Goal: Task Accomplishment & Management: Complete application form

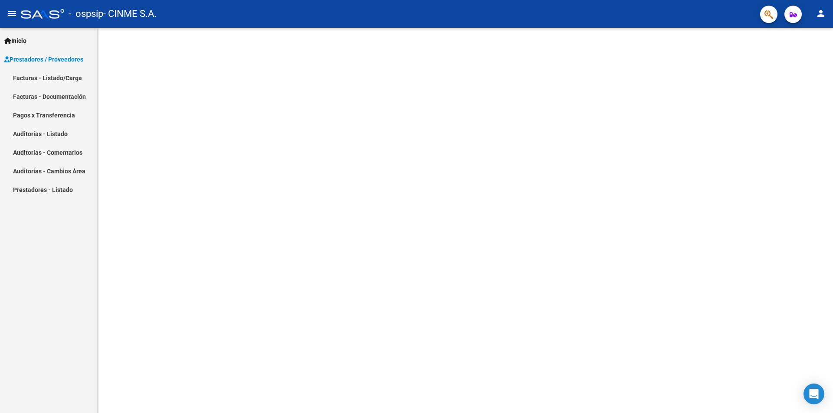
click at [43, 79] on link "Facturas - Listado/Carga" at bounding box center [48, 78] width 97 height 19
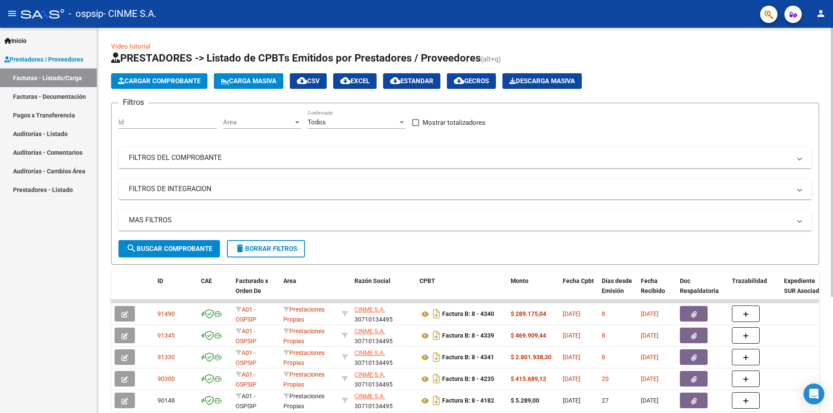
click at [175, 81] on span "Cargar Comprobante" at bounding box center [159, 81] width 82 height 8
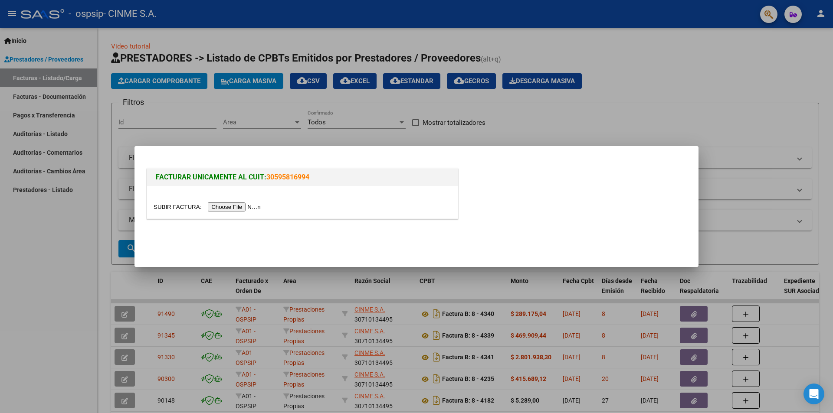
click at [235, 207] on input "file" at bounding box center [209, 207] width 110 height 9
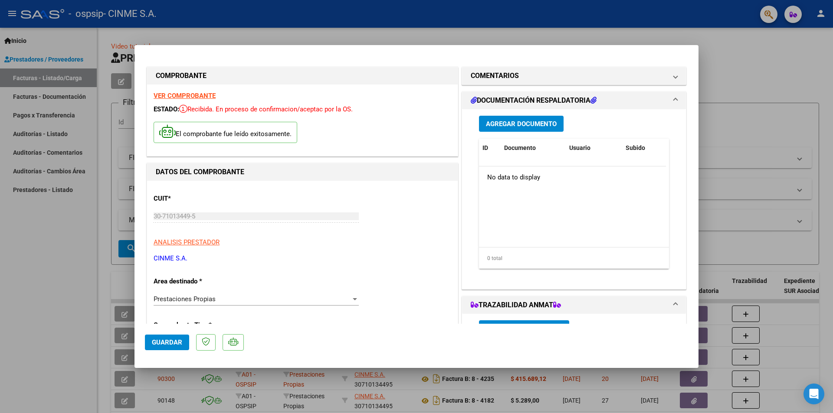
click at [509, 125] on span "Agregar Documento" at bounding box center [521, 124] width 71 height 8
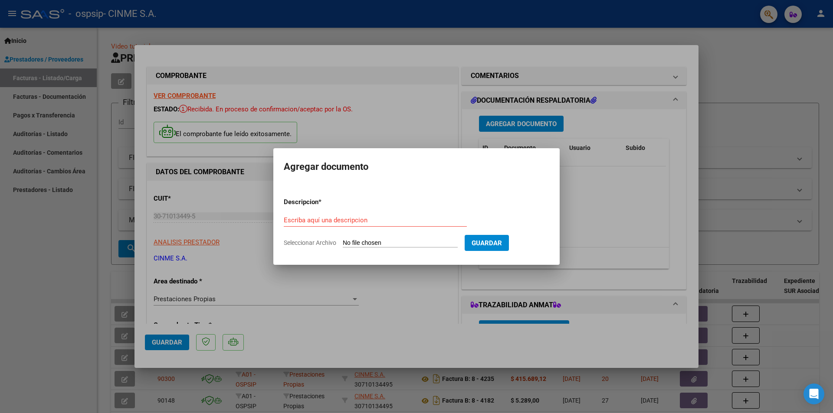
click at [322, 241] on span "Seleccionar Archivo" at bounding box center [310, 242] width 52 height 7
click at [343, 241] on input "Seleccionar Archivo" at bounding box center [400, 243] width 115 height 8
type input "C:\fakepath\CINME OSPSIP [DATE] Recetas.pdf"
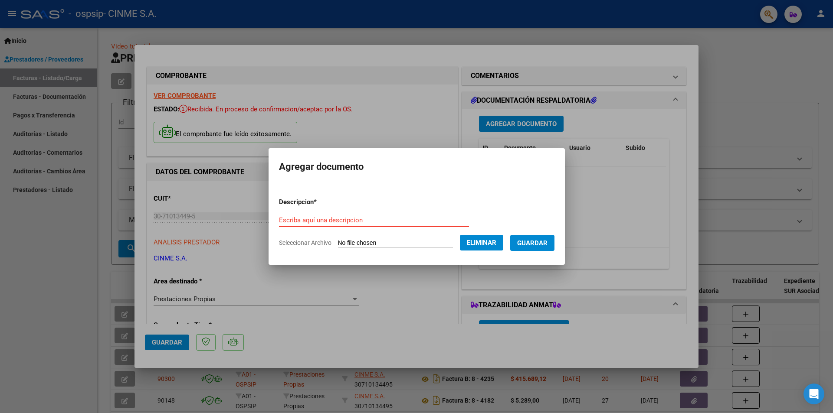
click at [282, 219] on input "Escriba aquí una descripcion" at bounding box center [374, 220] width 190 height 8
type input "FC"
click at [535, 244] on span "Guardar" at bounding box center [532, 243] width 30 height 8
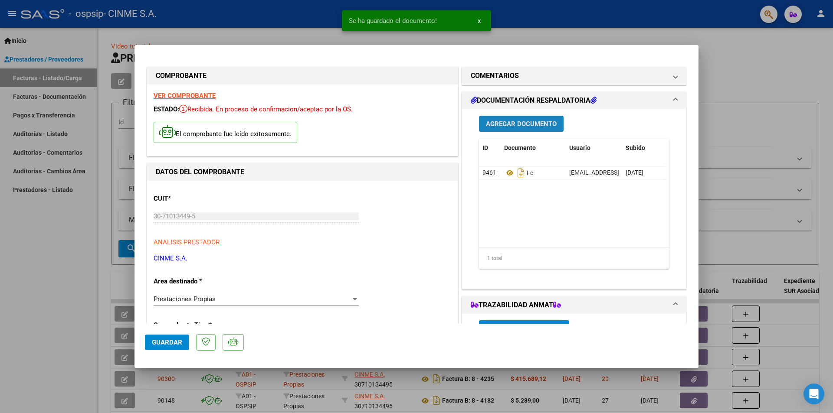
click at [507, 123] on span "Agregar Documento" at bounding box center [521, 124] width 71 height 8
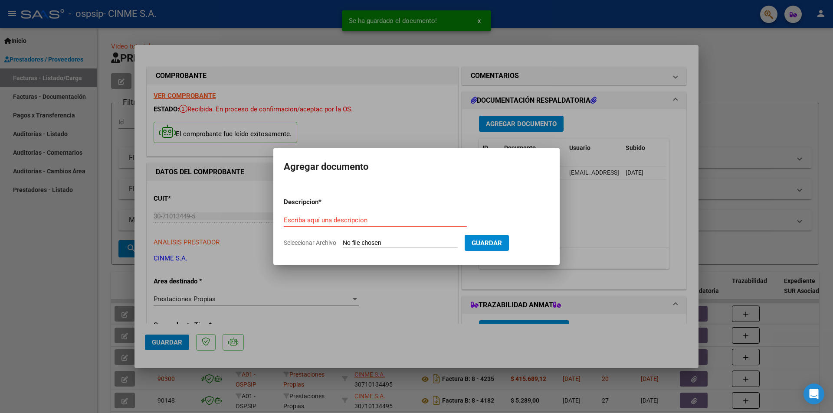
click at [299, 241] on span "Seleccionar Archivo" at bounding box center [310, 242] width 52 height 7
click at [343, 241] on input "Seleccionar Archivo" at bounding box center [400, 243] width 115 height 8
type input "C:\fakepath\Recetas [DATE].xlsx"
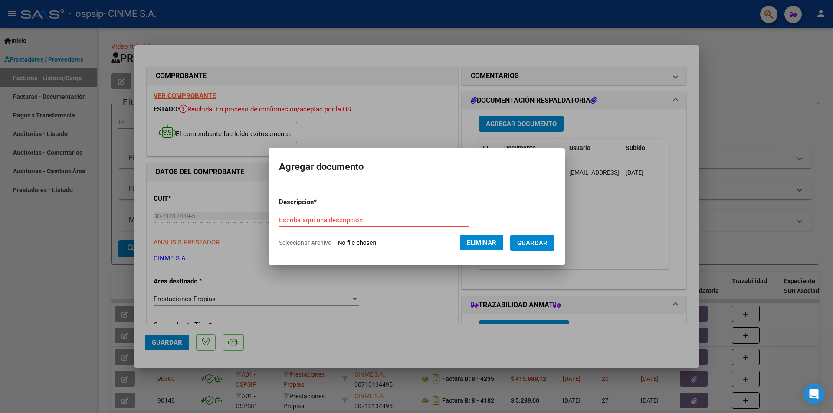
click at [289, 221] on input "Escriba aquí una descripcion" at bounding box center [374, 220] width 190 height 8
type input "Detalle"
click at [536, 241] on span "Guardar" at bounding box center [532, 243] width 30 height 8
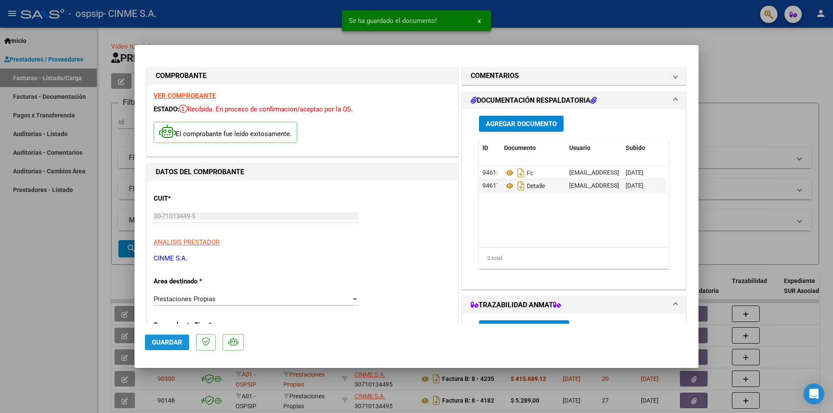
click at [167, 347] on span "Guardar" at bounding box center [167, 343] width 30 height 8
click at [749, 72] on div at bounding box center [416, 206] width 833 height 413
type input "$ 0,00"
